Goal: Navigation & Orientation: Find specific page/section

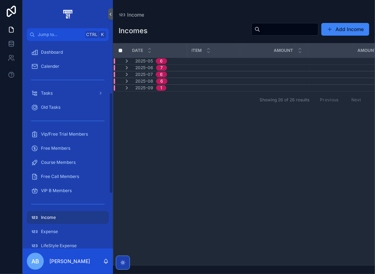
scroll to position [106, 0]
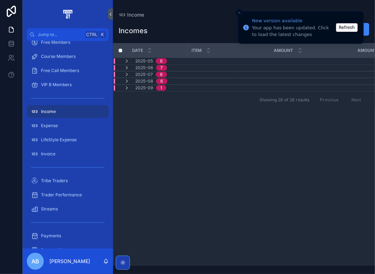
click at [345, 29] on button "Refresh" at bounding box center [347, 27] width 22 height 8
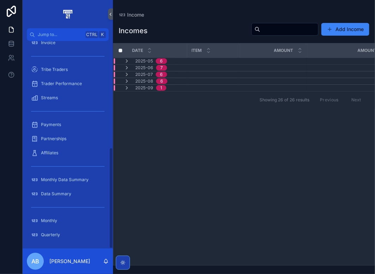
scroll to position [219, 0]
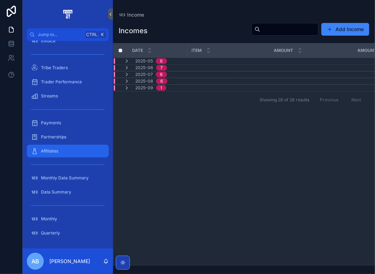
click at [72, 150] on div "Affiliates" at bounding box center [67, 151] width 73 height 11
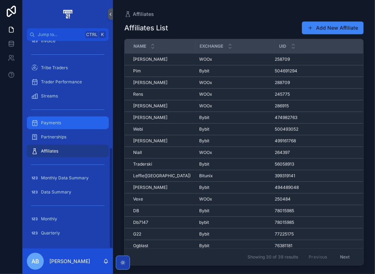
click at [69, 125] on div "Payments" at bounding box center [67, 122] width 73 height 11
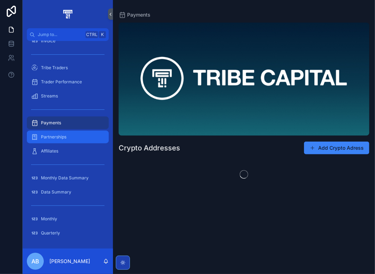
click at [72, 138] on div "Partnerships" at bounding box center [67, 136] width 73 height 11
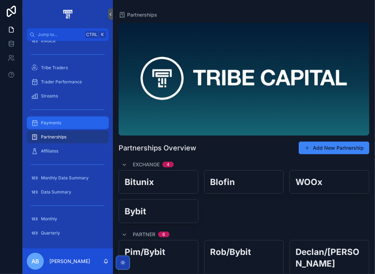
click at [77, 123] on div "Payments" at bounding box center [67, 122] width 73 height 11
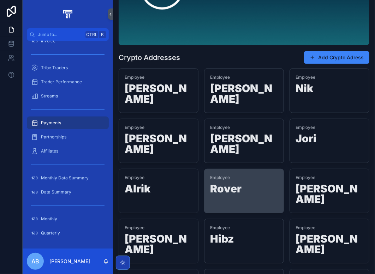
scroll to position [106, 0]
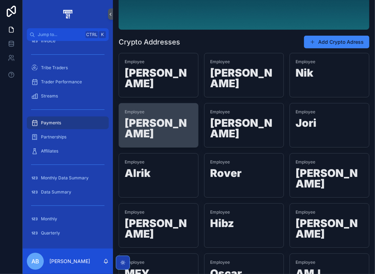
click at [155, 118] on h1 "[PERSON_NAME]" at bounding box center [159, 130] width 68 height 24
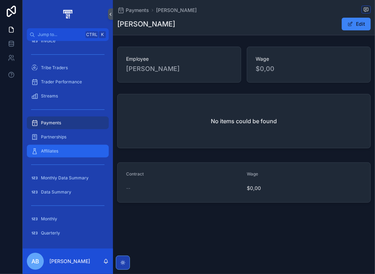
click at [61, 152] on div "Affiliates" at bounding box center [67, 151] width 73 height 11
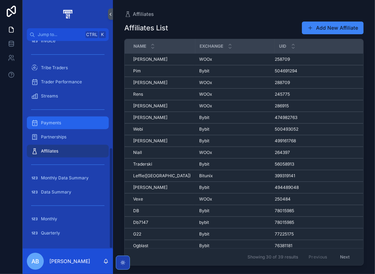
click at [69, 126] on div "Payments" at bounding box center [67, 122] width 73 height 11
